Goal: Check status: Check status

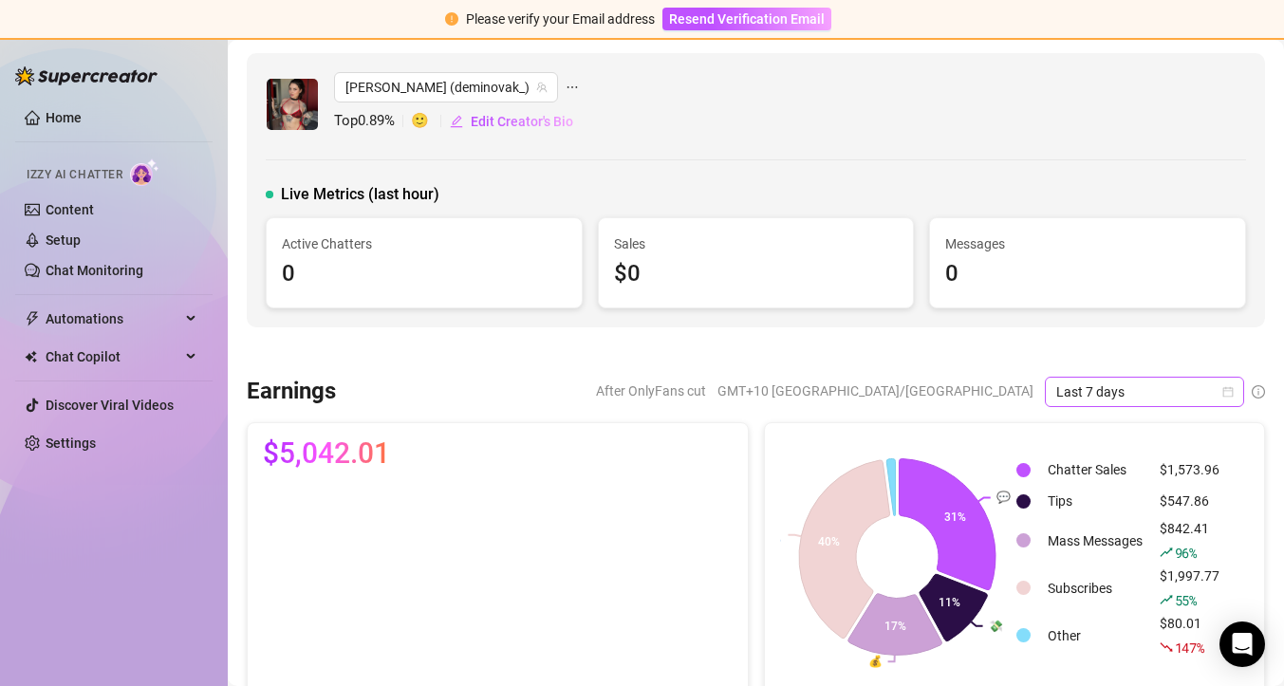
click at [1095, 391] on span "Last 7 days" at bounding box center [1145, 392] width 177 height 28
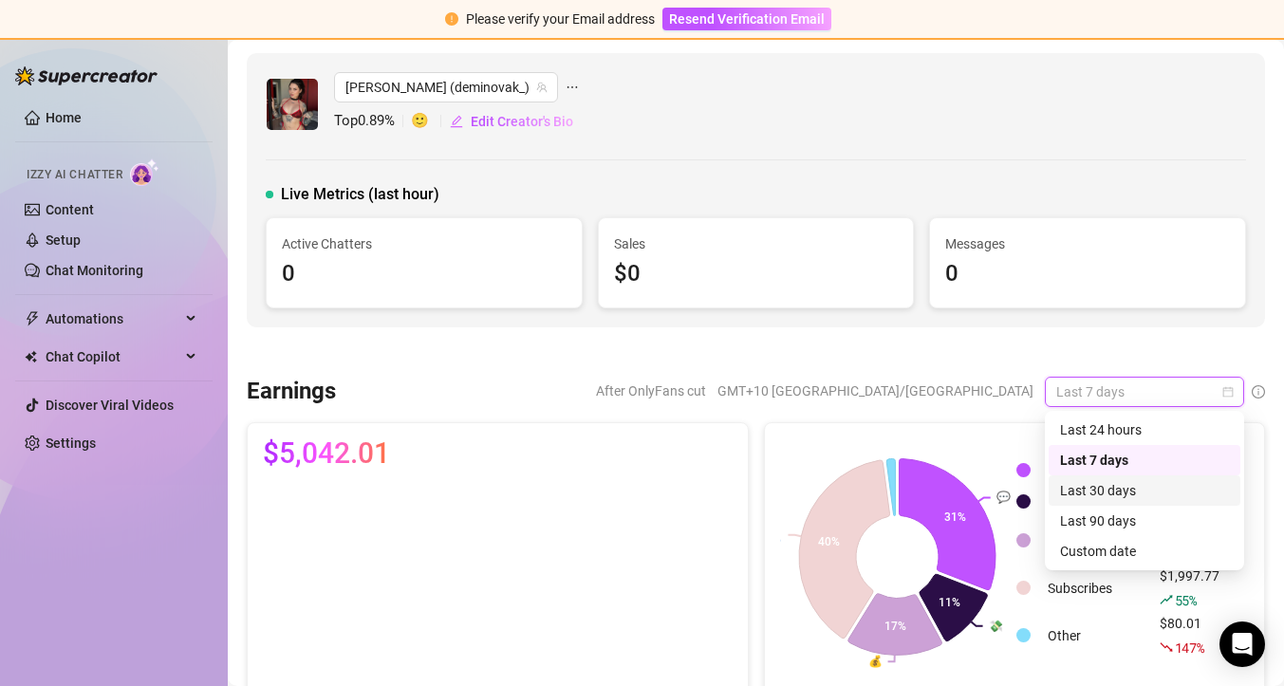
click at [1098, 490] on div "Last 30 days" at bounding box center [1144, 490] width 169 height 21
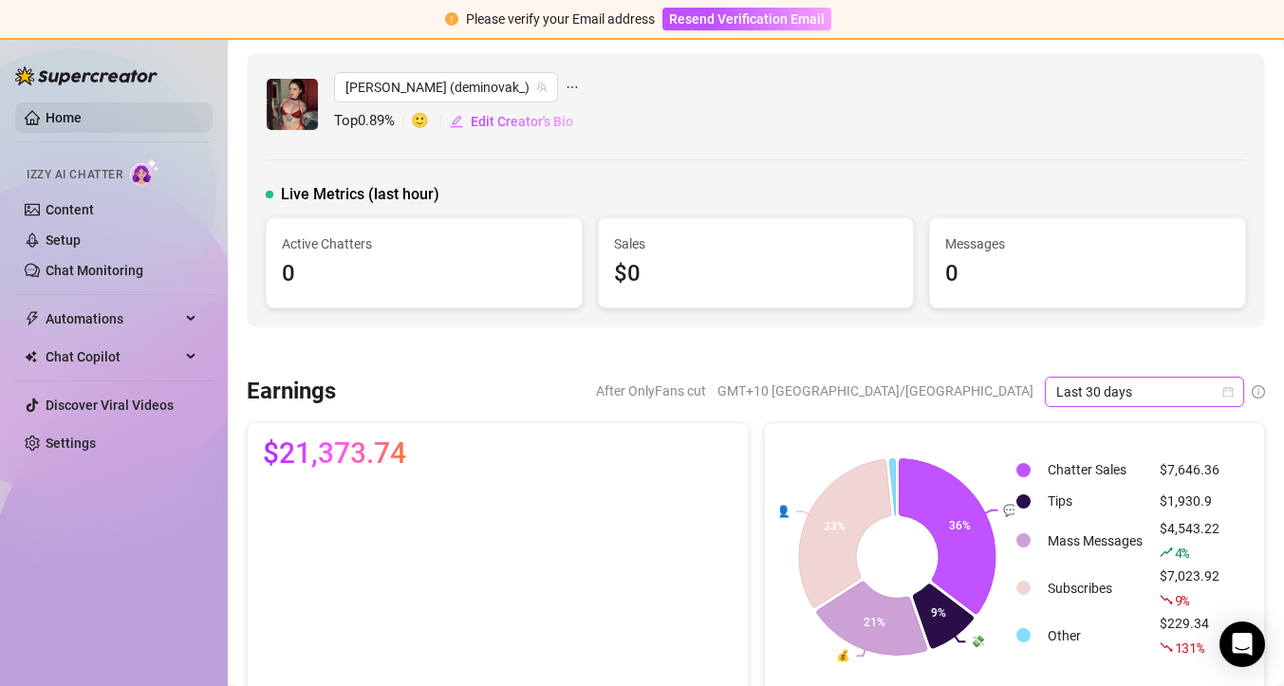
click at [46, 120] on link "Home" at bounding box center [64, 117] width 36 height 15
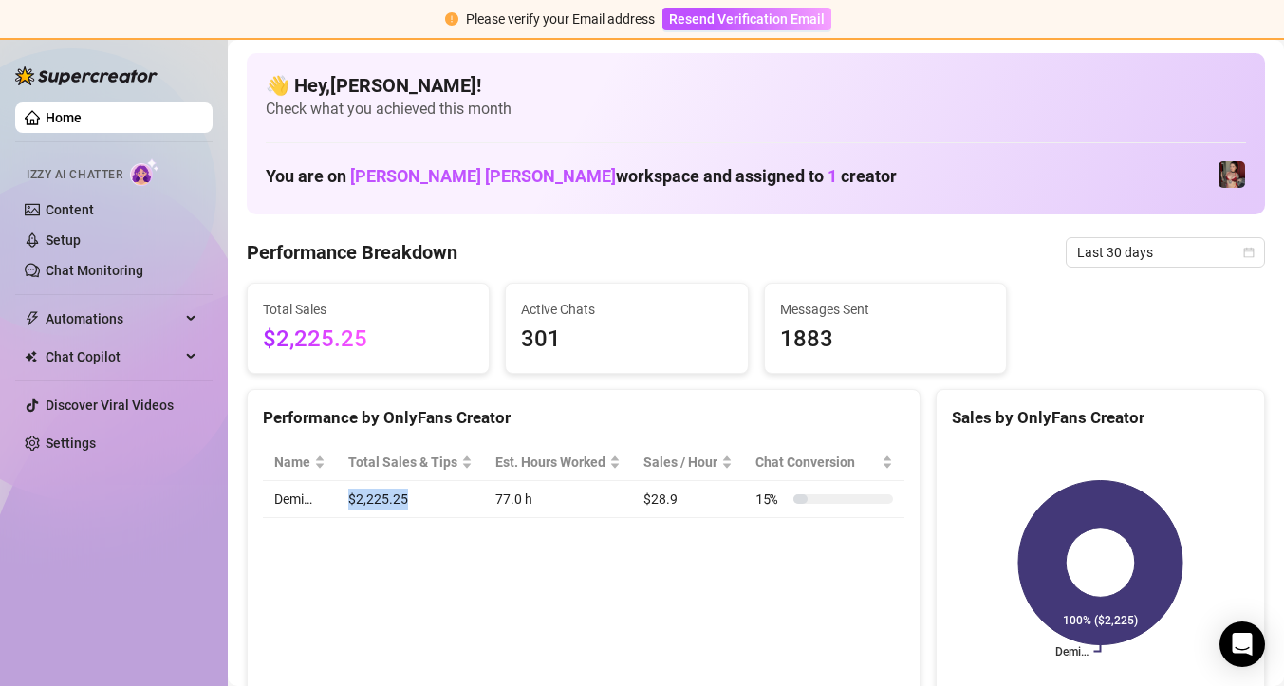
drag, startPoint x: 346, startPoint y: 497, endPoint x: 418, endPoint y: 502, distance: 72.3
click at [418, 502] on td "$2,225.25" at bounding box center [410, 499] width 147 height 37
click at [575, 540] on div "Performance by OnlyFans Creator Name Total Sales & Tips Est. Hours Worked Sales…" at bounding box center [584, 543] width 674 height 309
click at [1083, 238] on span "Last 30 days" at bounding box center [1165, 252] width 177 height 28
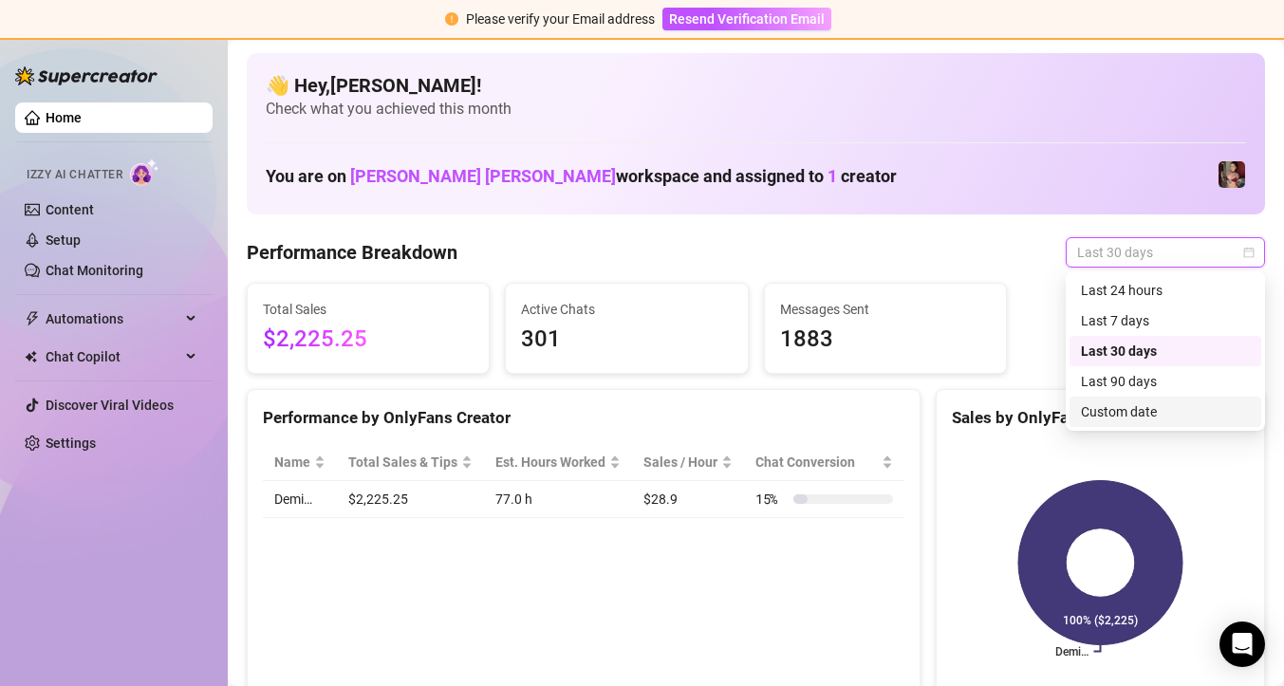
click at [1098, 412] on div "Custom date" at bounding box center [1165, 412] width 169 height 21
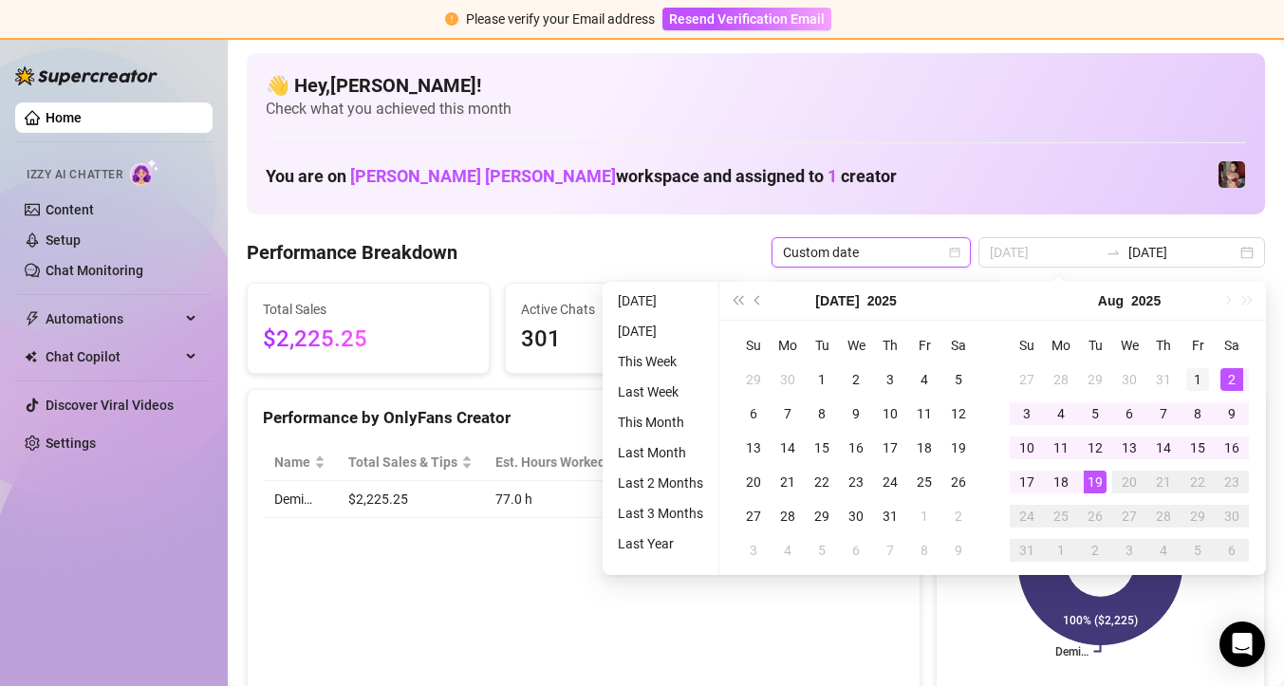
type input "[DATE]"
click at [1202, 375] on div "1" at bounding box center [1198, 379] width 23 height 23
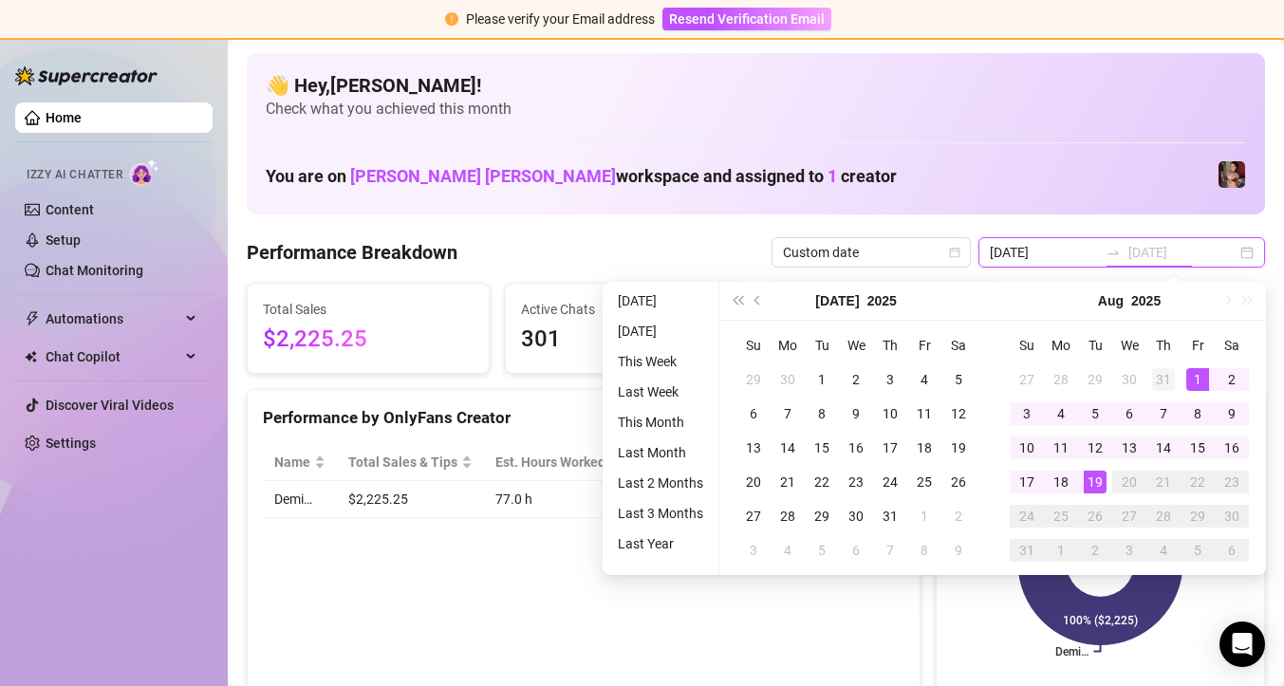
type input "[DATE]"
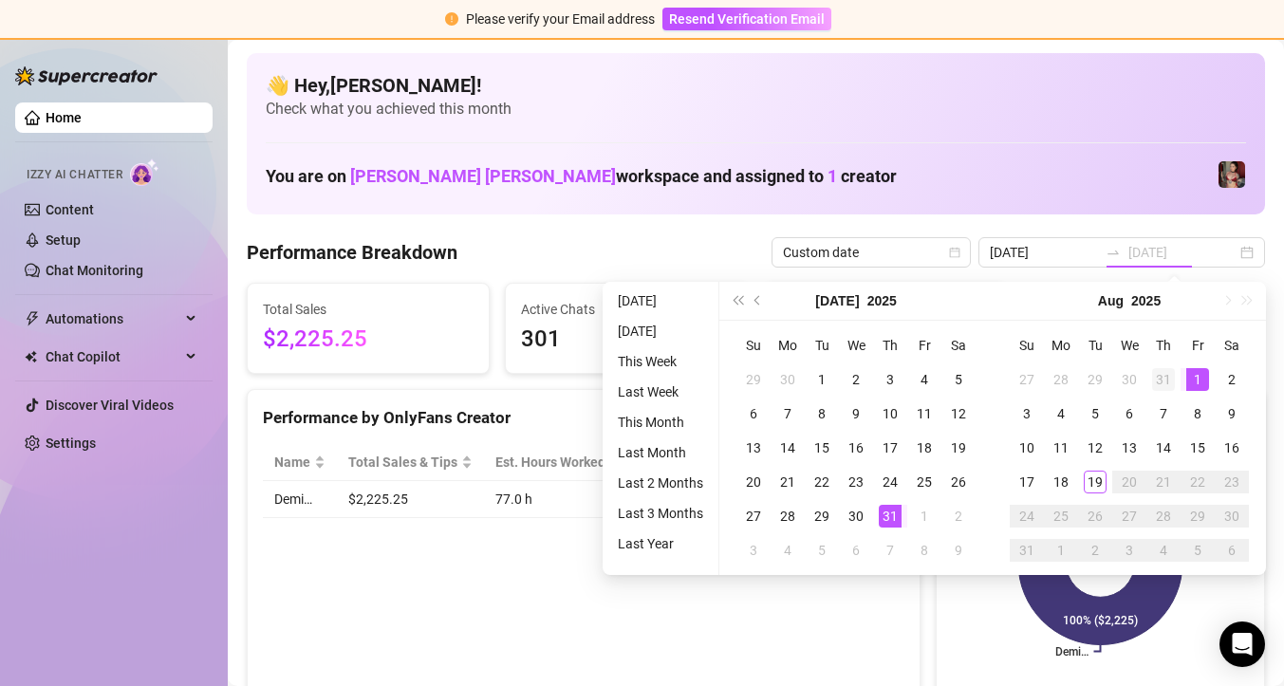
click at [1165, 375] on div "31" at bounding box center [1163, 379] width 23 height 23
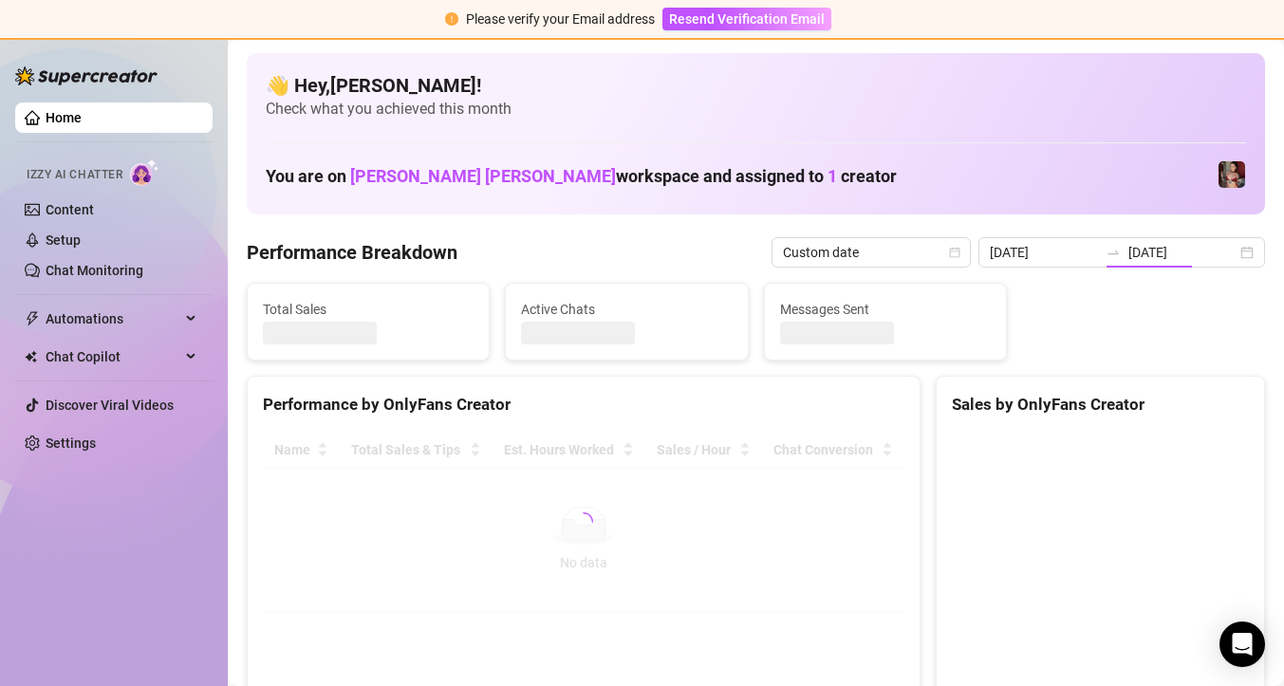
type input "[DATE]"
click at [1064, 255] on input "[DATE]" at bounding box center [1044, 252] width 108 height 21
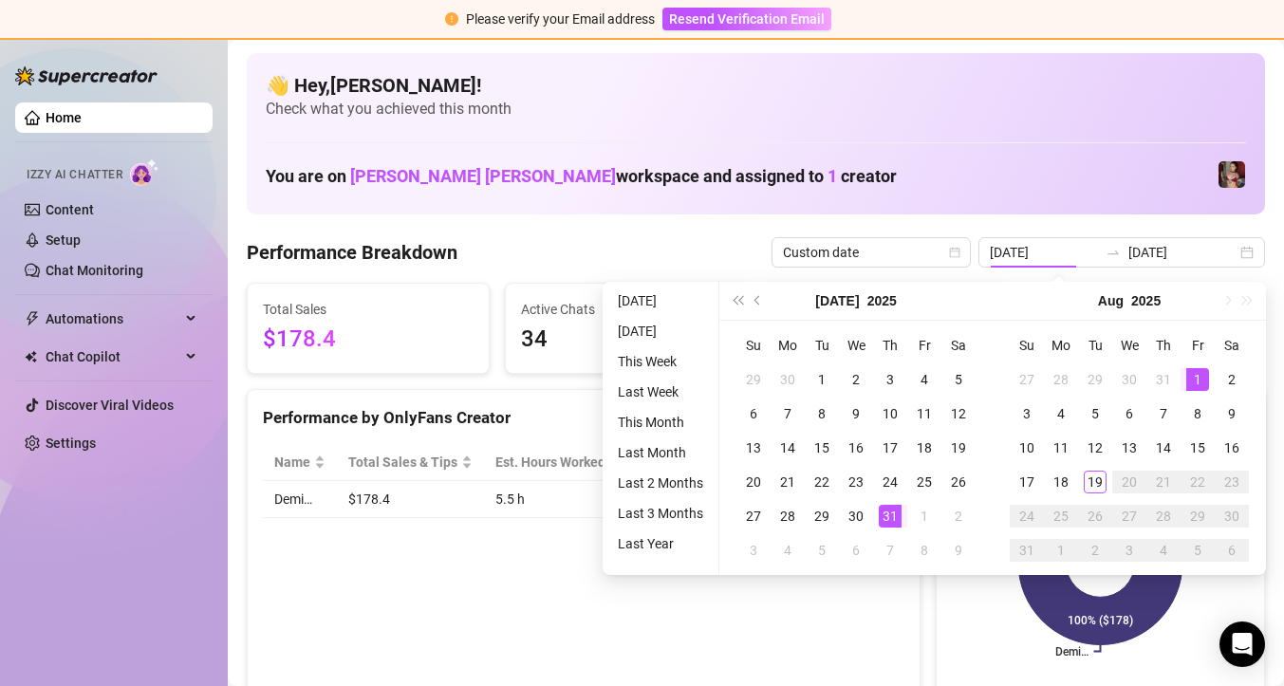
click at [581, 257] on div "Performance Breakdown Custom date [DATE] [DATE]" at bounding box center [756, 252] width 1019 height 30
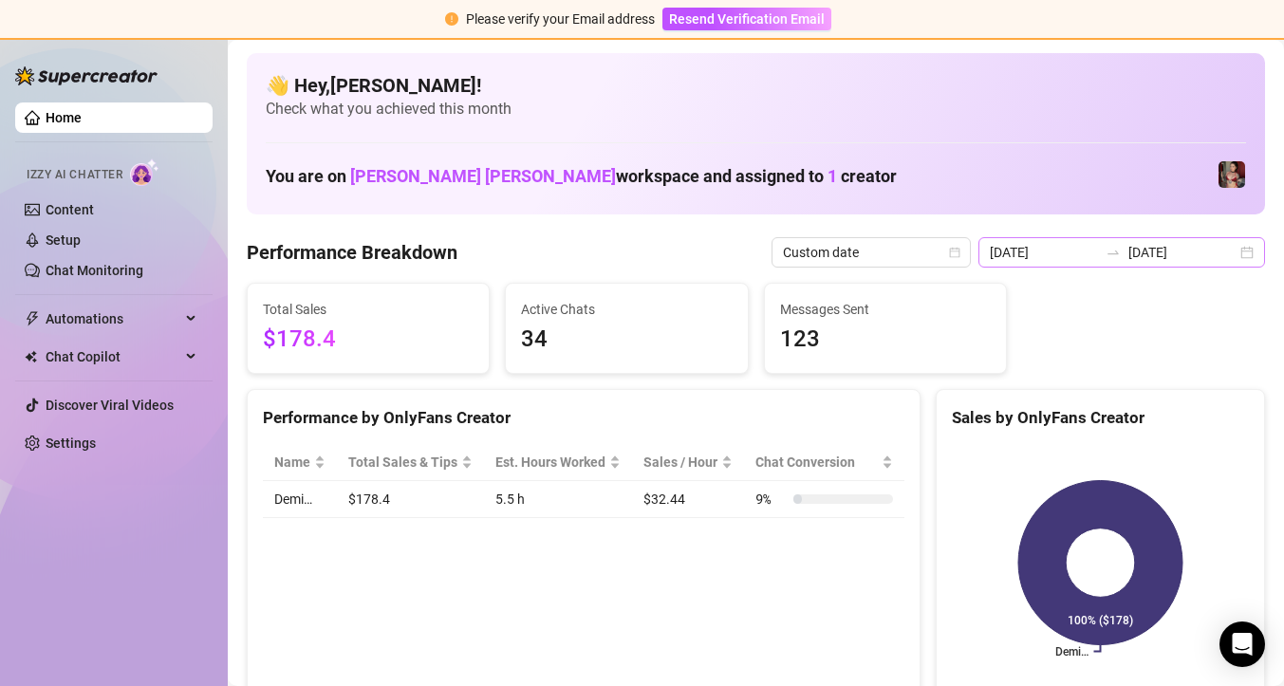
click at [1113, 239] on div "[DATE] [DATE]" at bounding box center [1122, 252] width 287 height 30
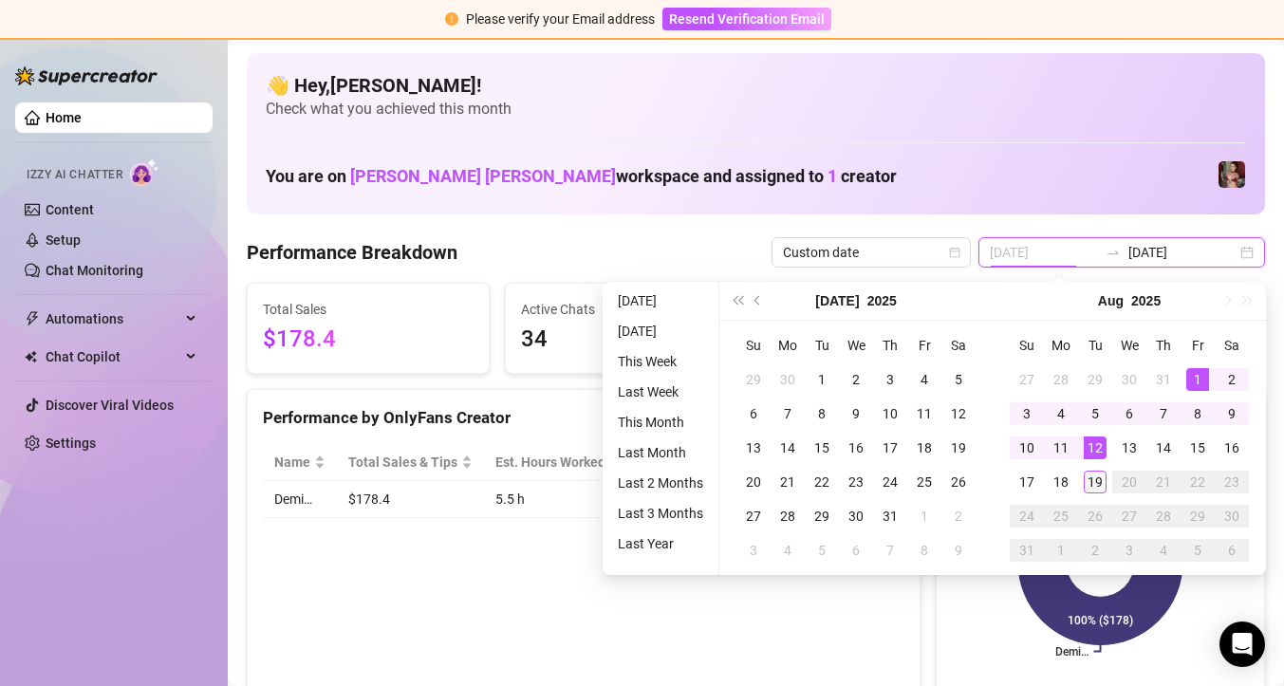
type input "[DATE]"
click at [1093, 485] on div "19" at bounding box center [1095, 482] width 23 height 23
type input "[DATE]"
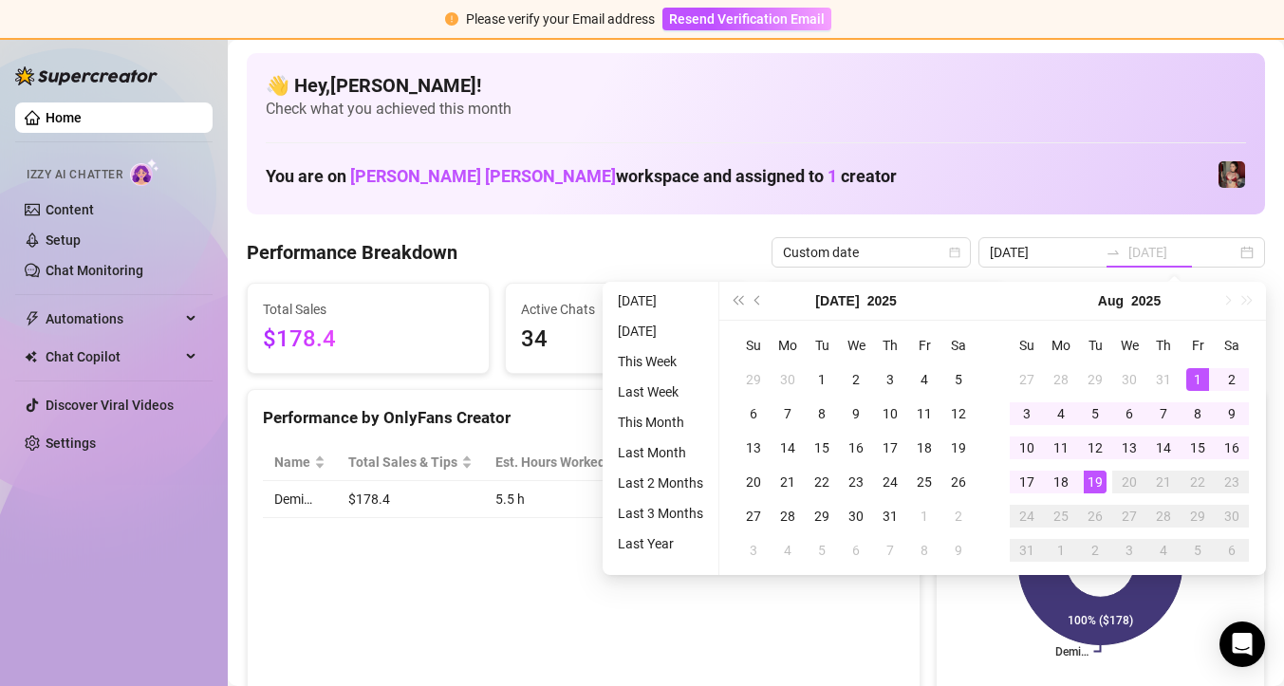
click at [1196, 384] on div "1" at bounding box center [1198, 379] width 23 height 23
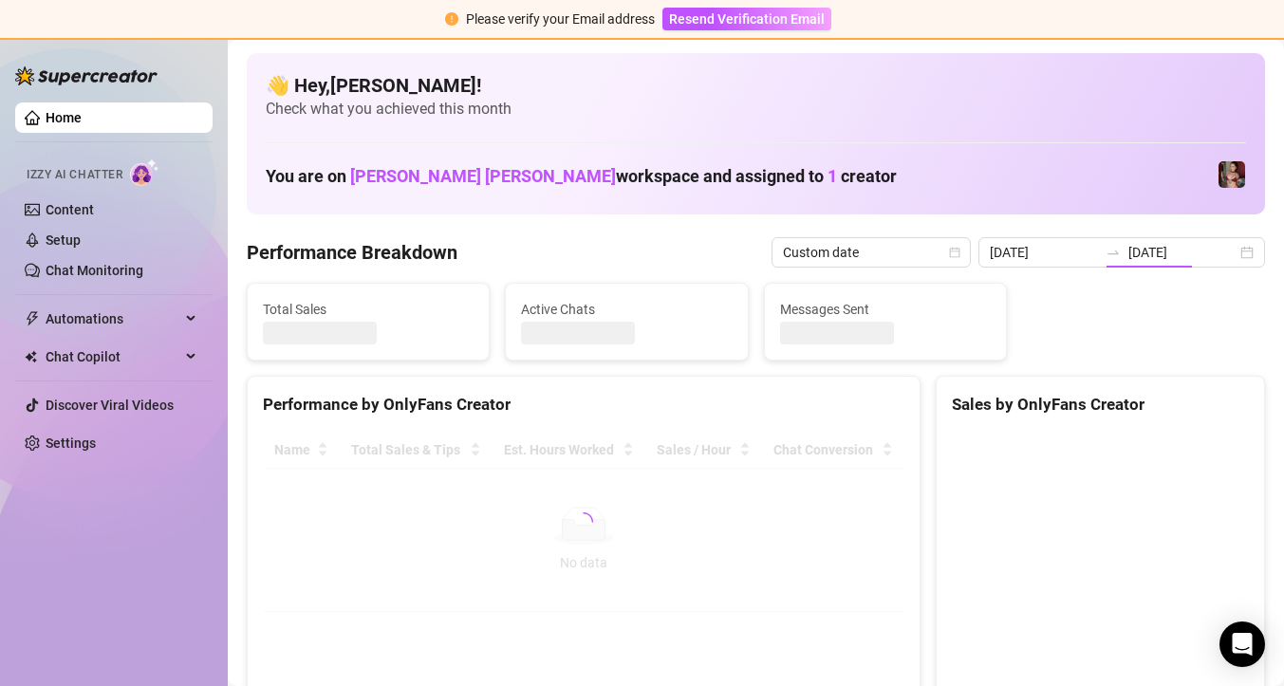
type input "[DATE]"
